Goal: Task Accomplishment & Management: Use online tool/utility

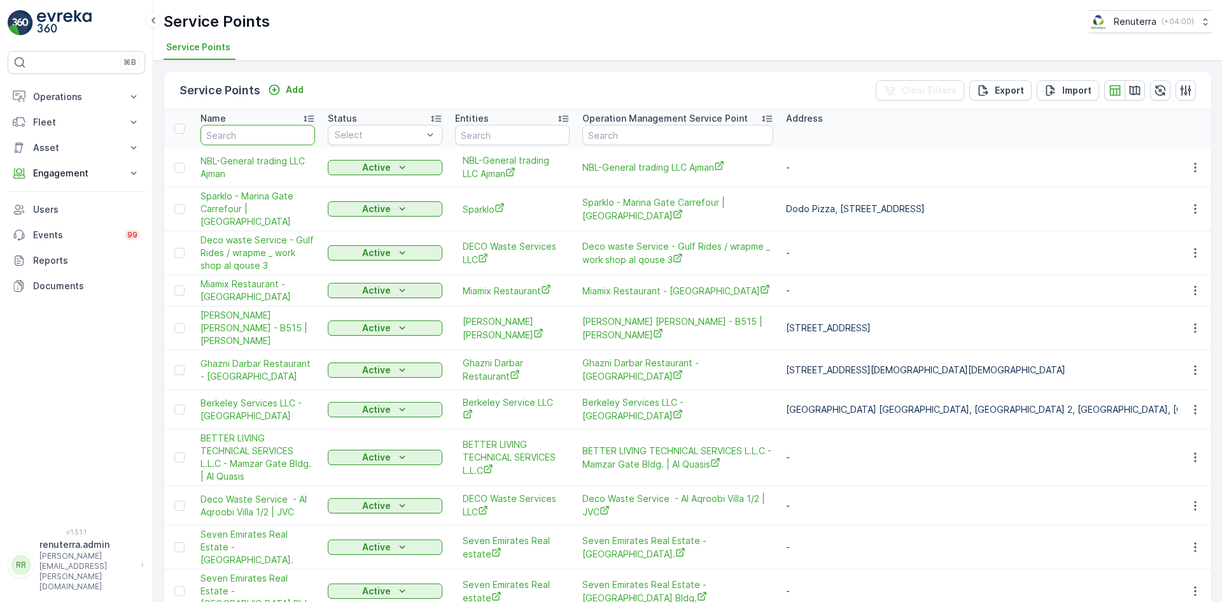
click at [254, 136] on input "text" at bounding box center [258, 135] width 115 height 20
type input "adnh"
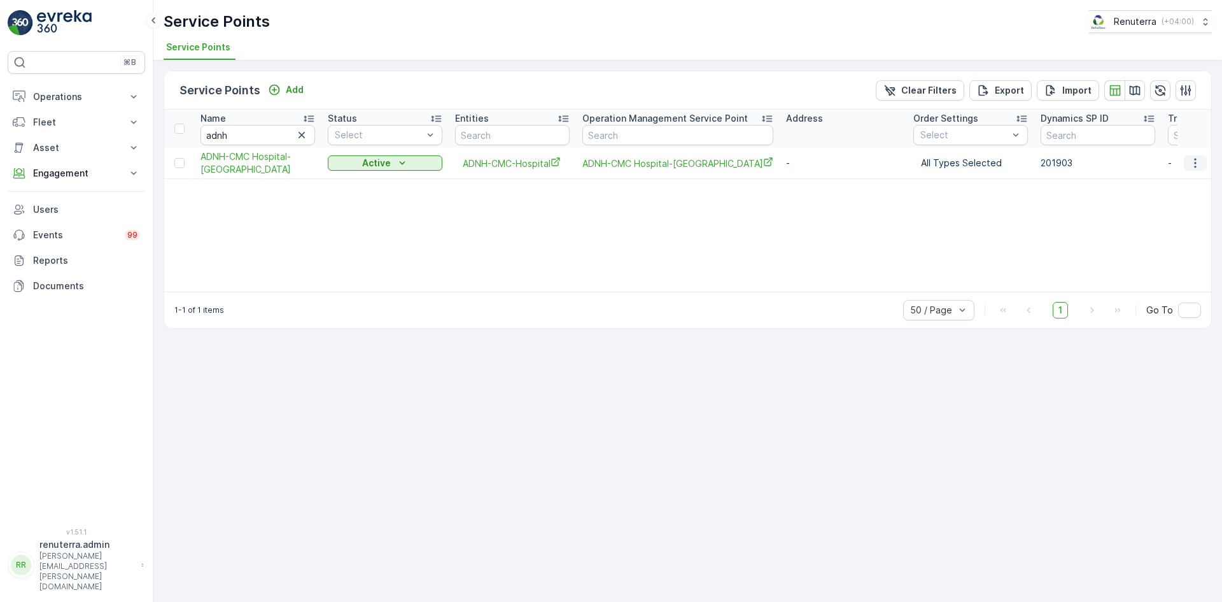
click at [1197, 167] on icon "button" at bounding box center [1195, 163] width 13 height 13
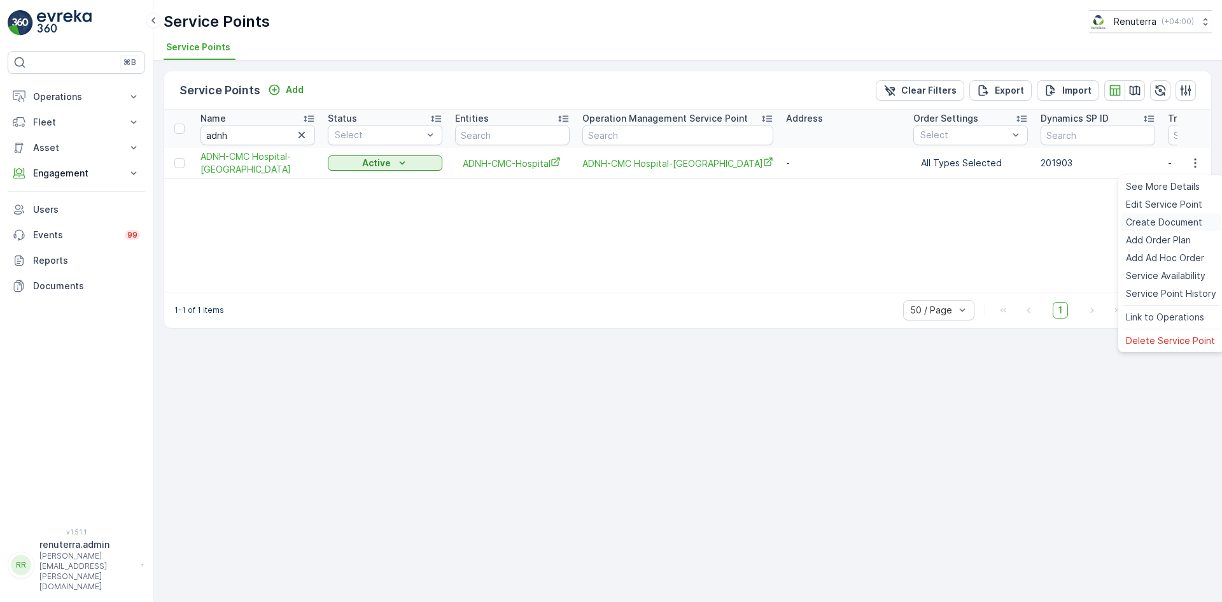
click at [1171, 223] on span "Create Document" at bounding box center [1164, 222] width 76 height 13
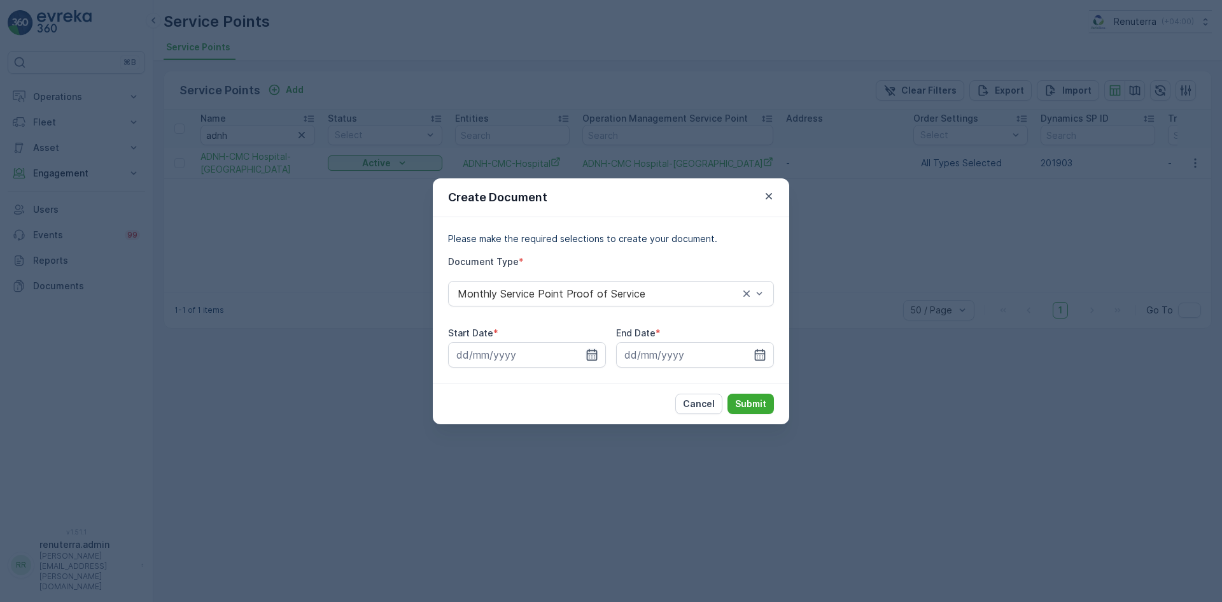
click at [591, 352] on icon "button" at bounding box center [592, 354] width 13 height 13
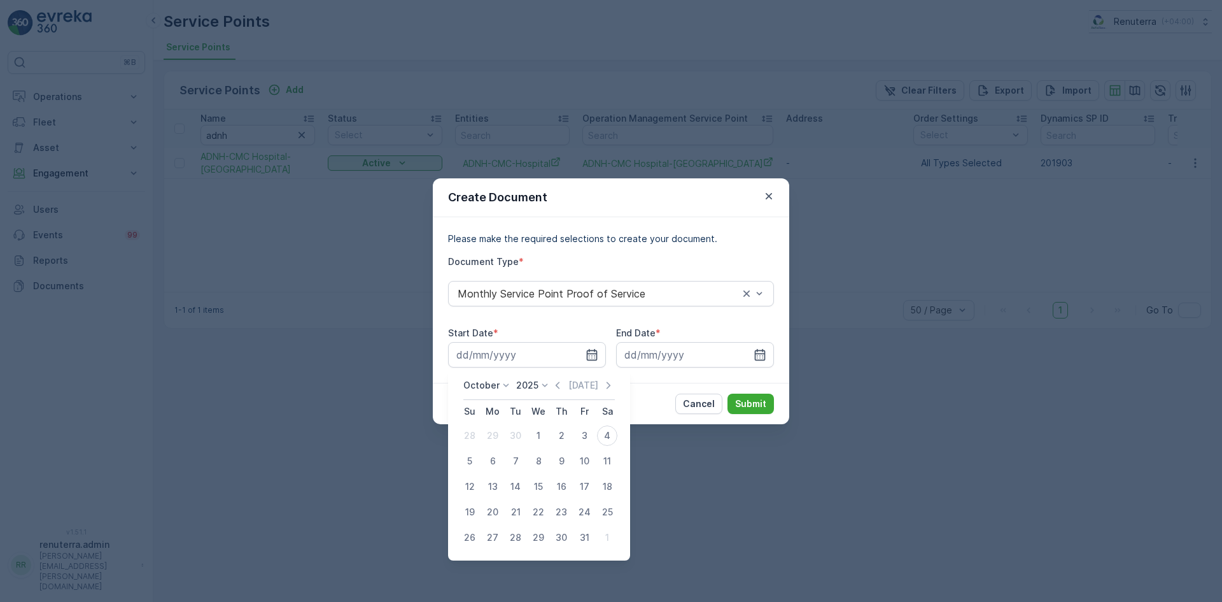
click at [558, 385] on icon "button" at bounding box center [557, 385] width 13 height 13
click at [501, 435] on button "1" at bounding box center [492, 435] width 23 height 23
type input "01.09.2025"
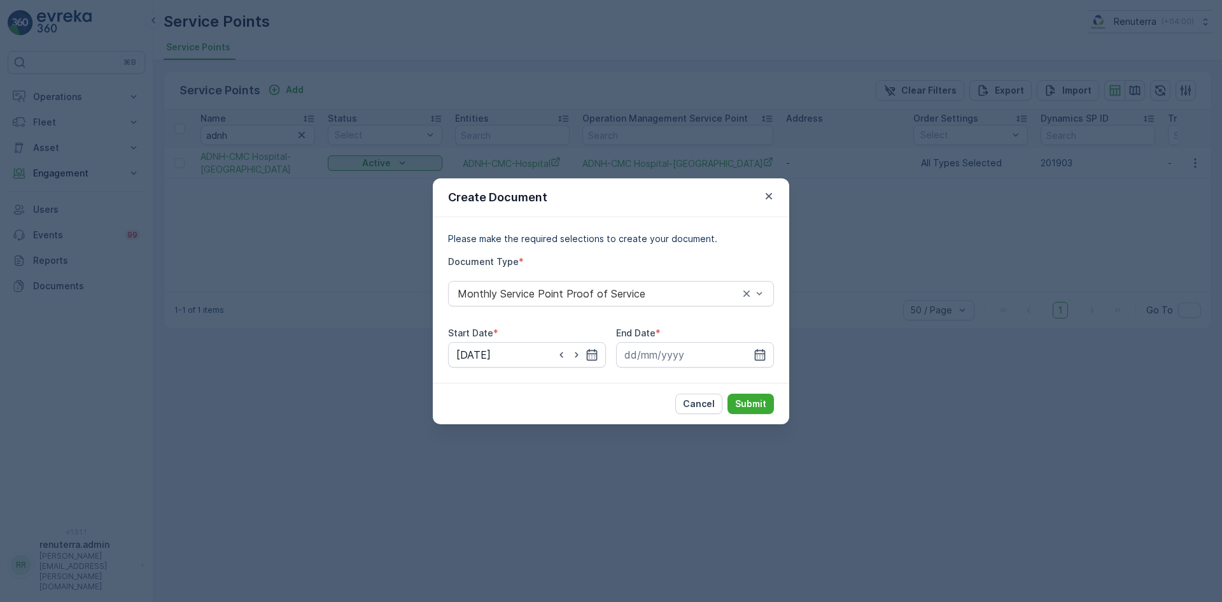
click at [775, 349] on div "Please make the required selections to create your document. Document Type * Mo…" at bounding box center [611, 300] width 356 height 166
click at [759, 356] on icon "button" at bounding box center [760, 354] width 13 height 13
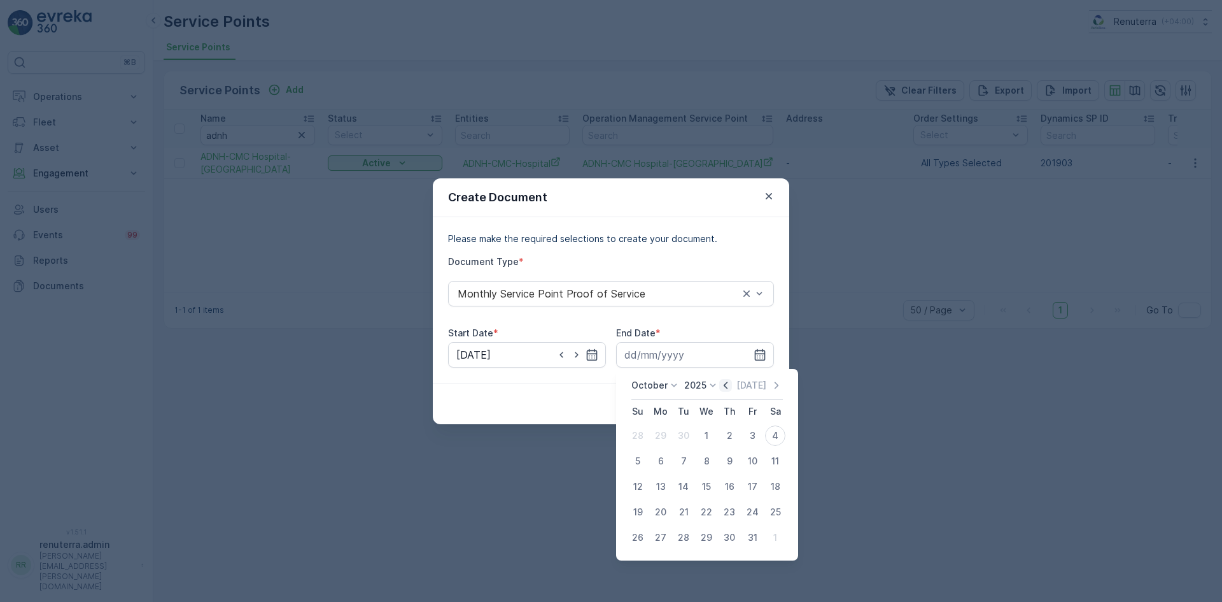
click at [724, 384] on icon "button" at bounding box center [725, 385] width 13 height 13
click at [682, 539] on div "30" at bounding box center [684, 537] width 20 height 20
type input "30.09.2025"
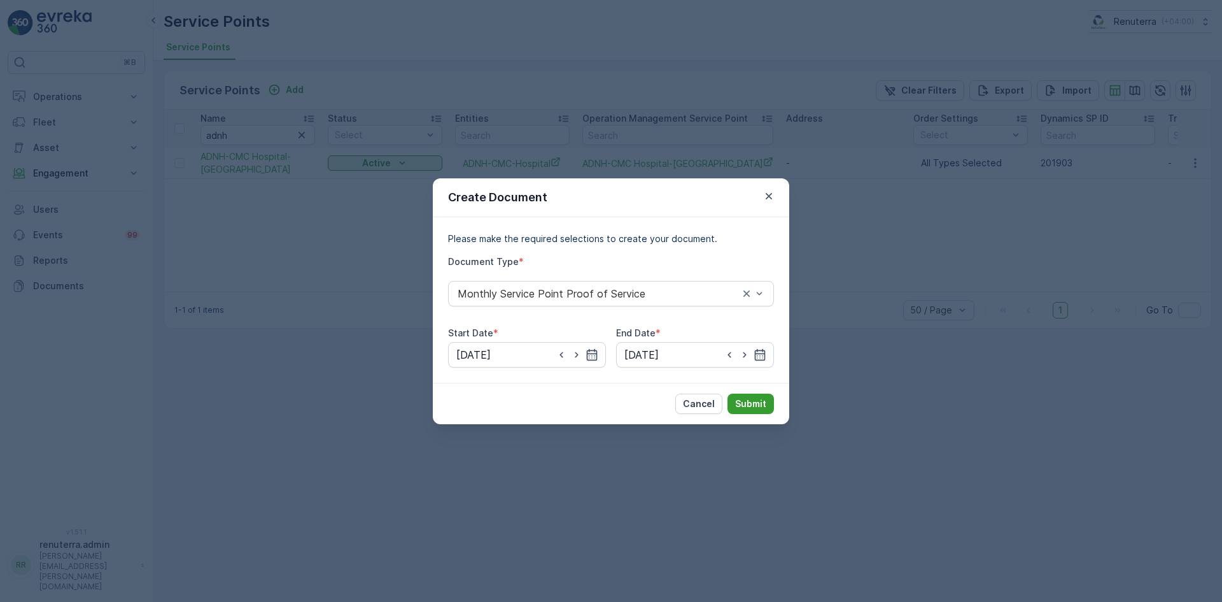
click at [742, 409] on p "Submit" at bounding box center [750, 403] width 31 height 13
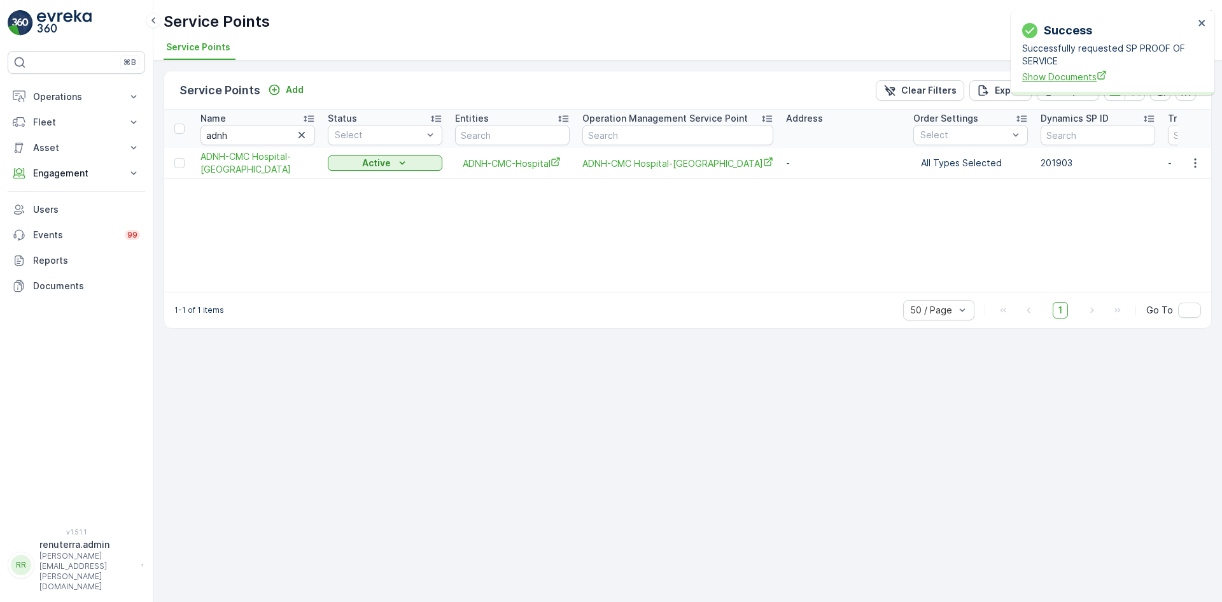
click at [1068, 78] on span "Show Documents" at bounding box center [1108, 76] width 172 height 13
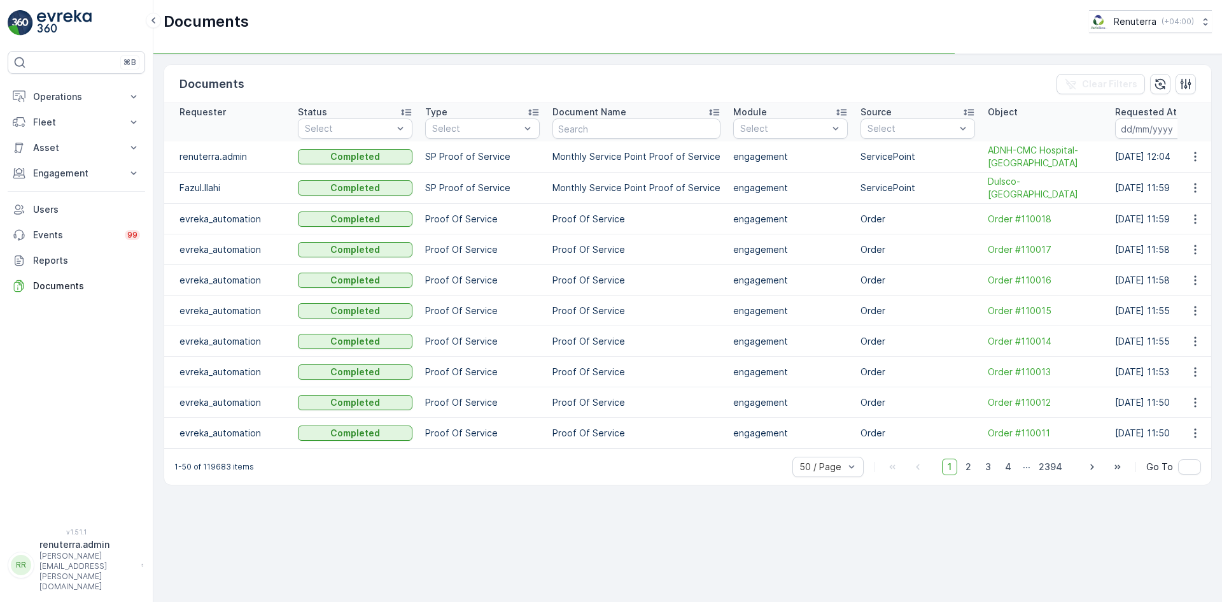
click at [1194, 153] on icon "button" at bounding box center [1195, 156] width 13 height 13
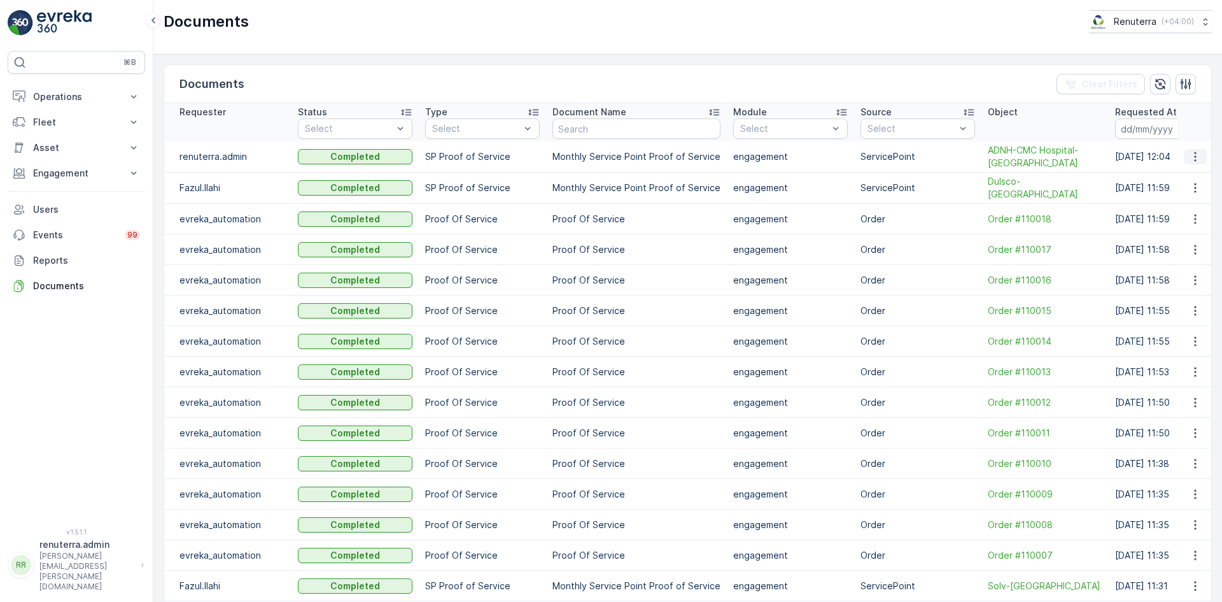
drag, startPoint x: 1190, startPoint y: 157, endPoint x: 1192, endPoint y: 164, distance: 6.5
click at [1191, 157] on icon "button" at bounding box center [1195, 156] width 13 height 13
click at [1192, 172] on span "See Details" at bounding box center [1191, 175] width 49 height 13
